Goal: Check status: Check status

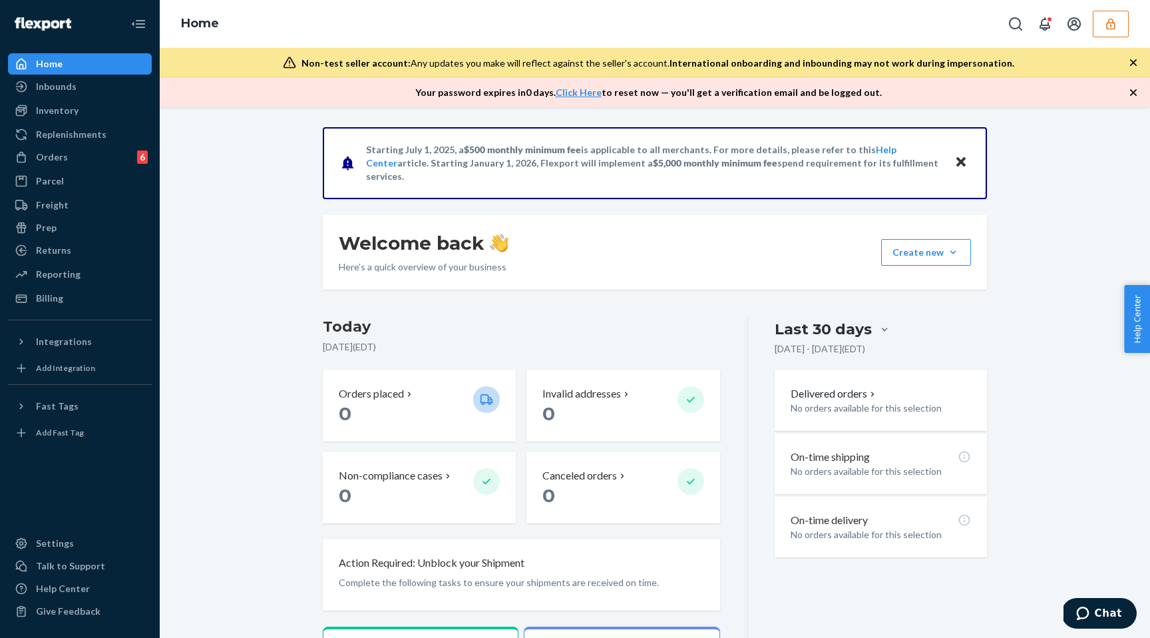
click at [1113, 25] on icon "button" at bounding box center [1110, 23] width 13 height 13
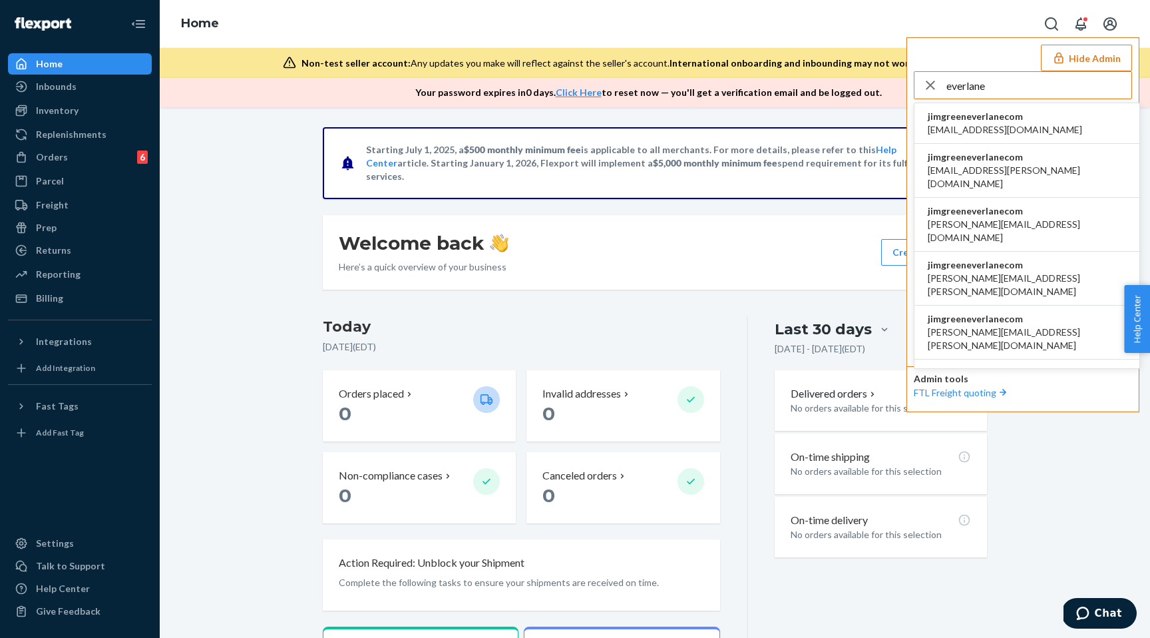
type input "everlane"
click at [982, 125] on span "accounting@everlane.com" at bounding box center [1005, 129] width 154 height 13
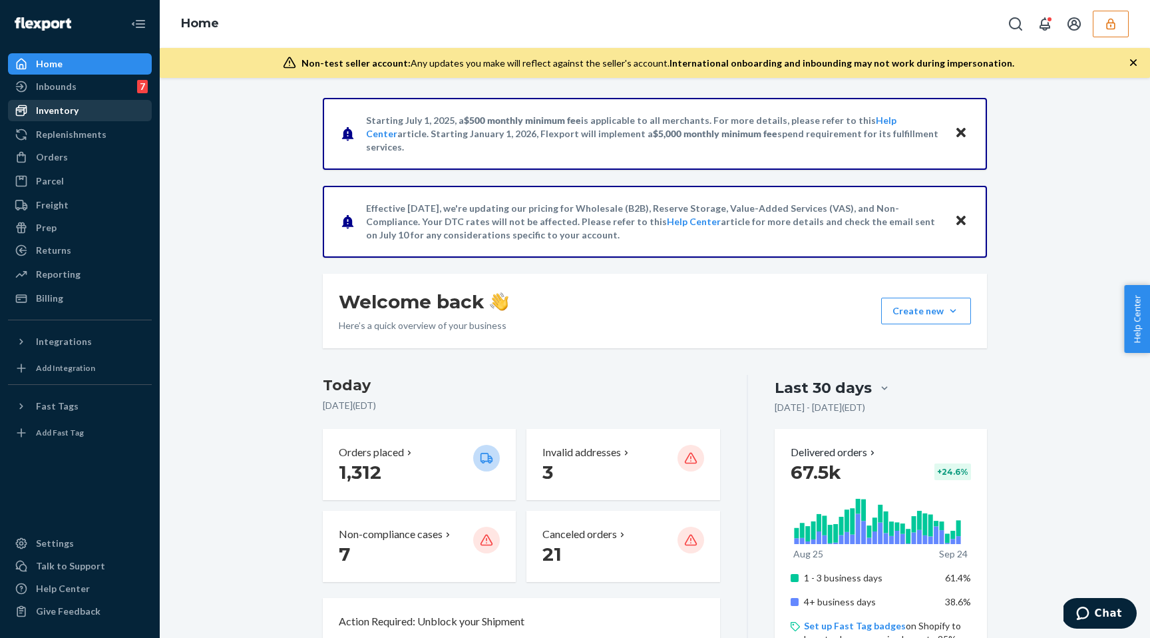
click at [73, 108] on div "Inventory" at bounding box center [57, 110] width 43 height 13
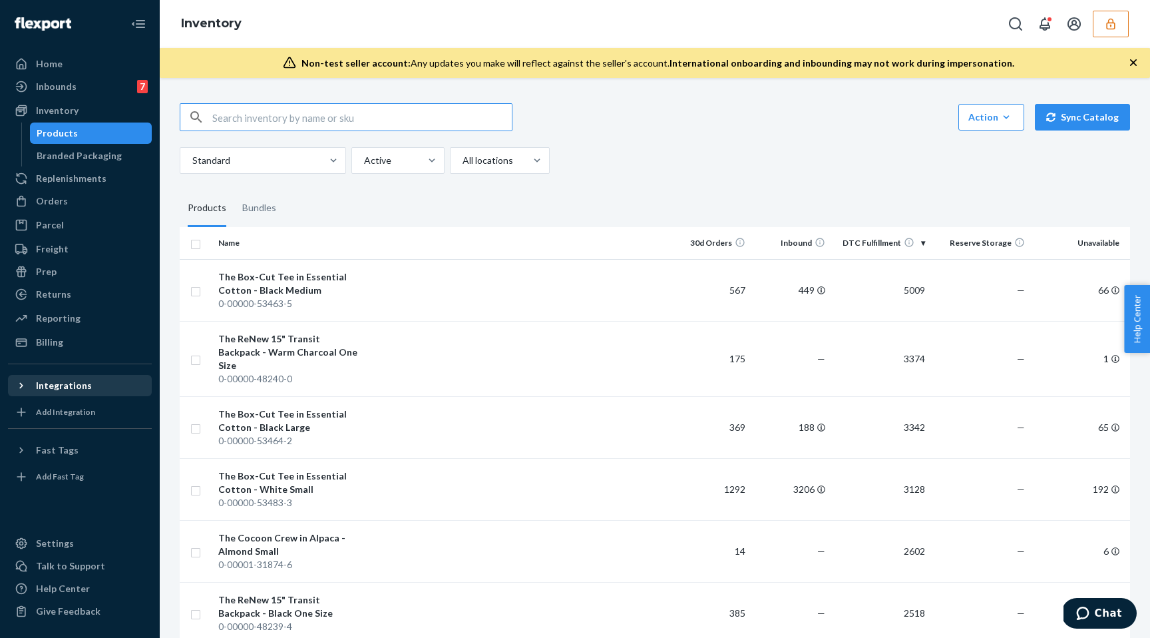
click at [63, 387] on div "Integrations" at bounding box center [64, 385] width 56 height 13
click at [69, 390] on div "Integrations" at bounding box center [64, 385] width 56 height 13
click at [75, 385] on div "Integrations" at bounding box center [64, 385] width 56 height 13
click at [72, 201] on div "Orders" at bounding box center [79, 201] width 141 height 19
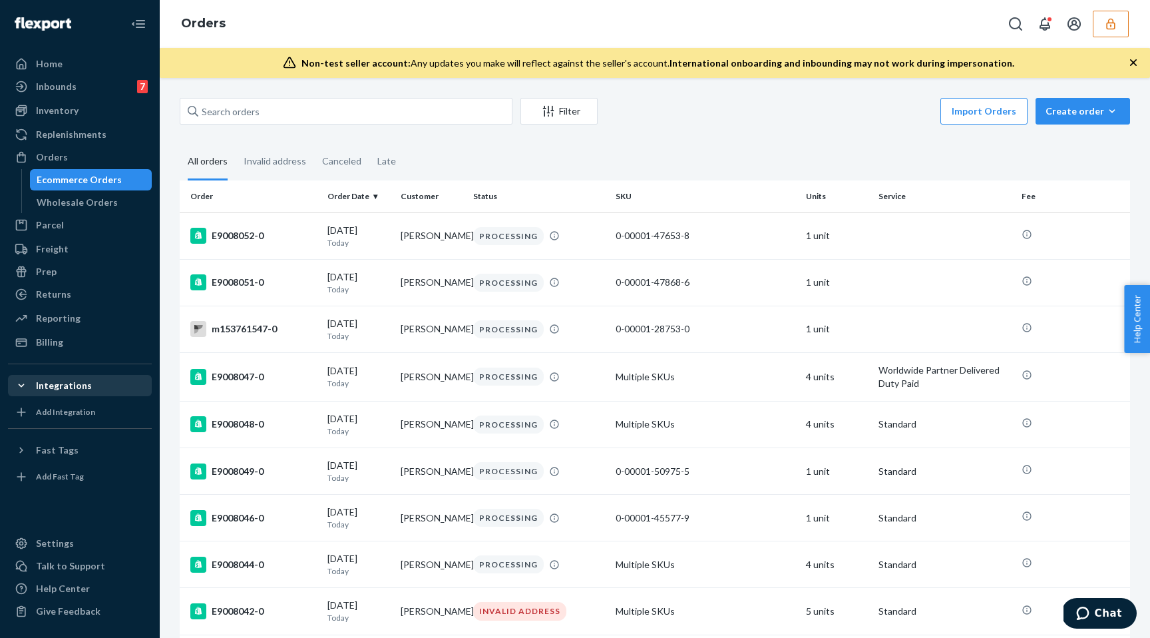
click at [68, 389] on div "Integrations" at bounding box center [64, 385] width 56 height 13
click at [67, 389] on div "Integrations" at bounding box center [64, 385] width 56 height 13
click at [73, 386] on div "Integrations" at bounding box center [64, 385] width 56 height 13
click at [249, 241] on div "E9008052-0" at bounding box center [253, 236] width 126 height 16
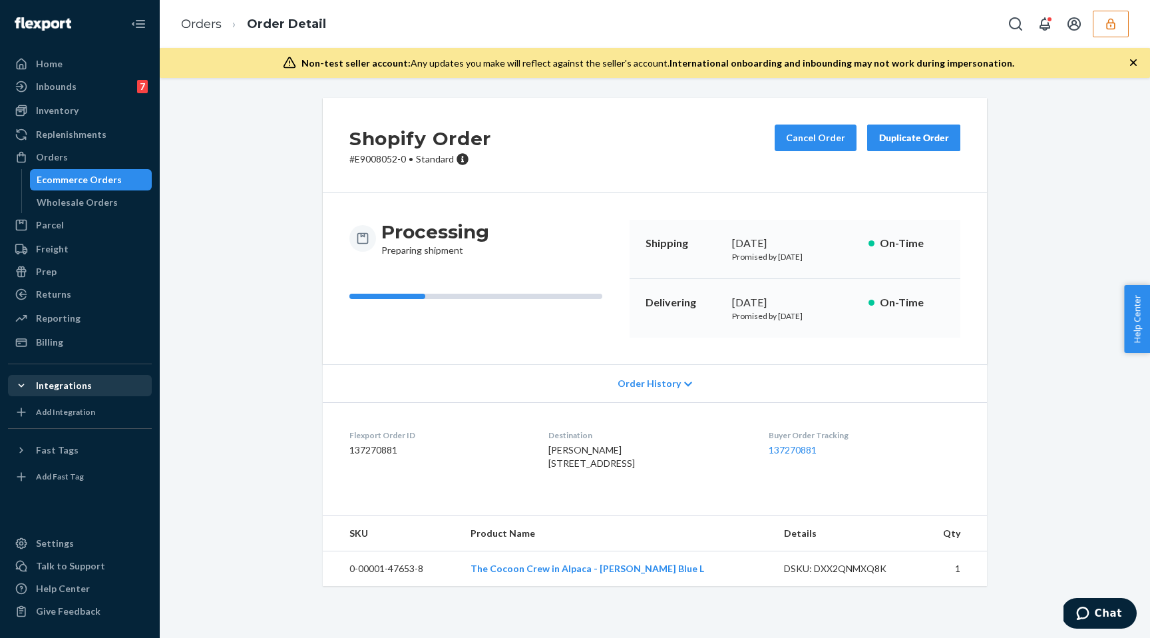
click at [61, 384] on div "Integrations" at bounding box center [64, 385] width 56 height 13
click at [27, 387] on icon at bounding box center [21, 385] width 13 height 13
click at [215, 379] on div "Shopify Order # E9008052-0 • Standard Cancel Order Duplicate Order Processing P…" at bounding box center [655, 350] width 971 height 504
